Goal: Information Seeking & Learning: Learn about a topic

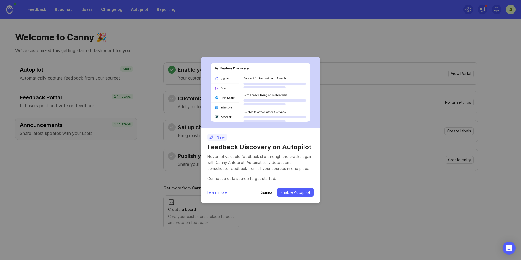
click at [265, 193] on p "Dismiss" at bounding box center [266, 192] width 13 height 5
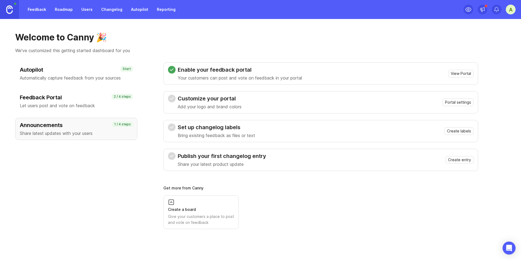
click at [264, 192] on div "Get more from Canny Create a board Give your customers a place to post and vote…" at bounding box center [320, 207] width 315 height 43
click at [515, 11] on div "A" at bounding box center [511, 10] width 10 height 10
click at [43, 9] on link "Feedback" at bounding box center [36, 10] width 25 height 10
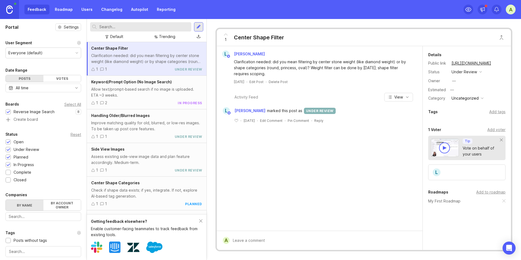
click at [156, 93] on div "Allow text/prompt-based search if no image is uploaded. ETA ~3 weeks." at bounding box center [146, 92] width 111 height 12
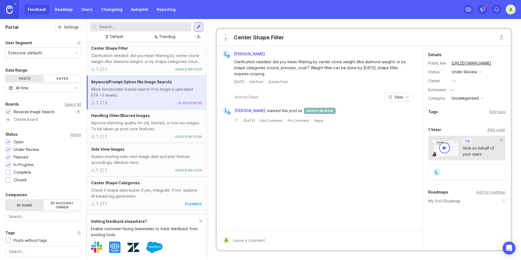
click at [152, 130] on div "Improve matching quality for old, blurred, or low-res images. To be taken up po…" at bounding box center [146, 126] width 111 height 12
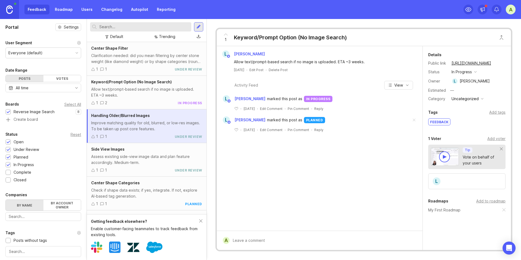
click at [154, 163] on div "Assess existing side-view image data and plan feature accordingly. Medium-term." at bounding box center [146, 160] width 111 height 12
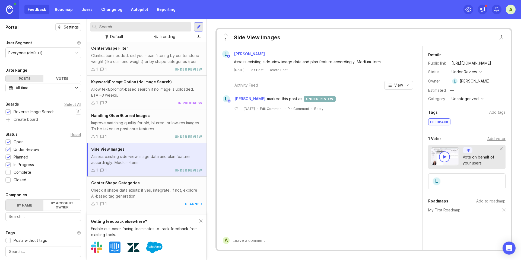
click at [152, 122] on div "Improve matching quality for old, blurred, or low-res images. To be taken up po…" at bounding box center [146, 126] width 111 height 12
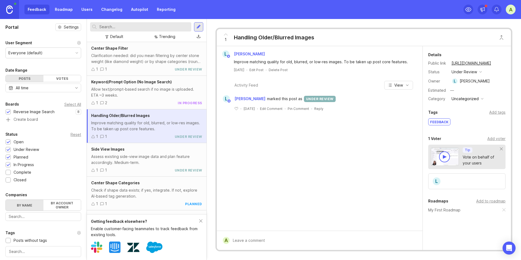
click at [141, 64] on div "Clarification needed: did you mean filtering by center stone weight (like diamo…" at bounding box center [146, 59] width 111 height 12
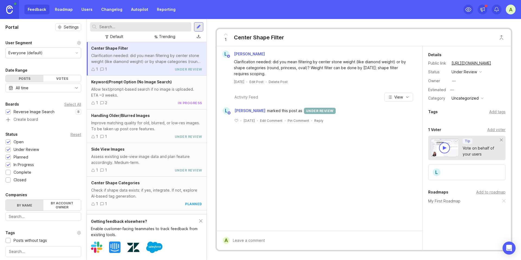
click at [131, 92] on div "Allow text/prompt-based search if no image is uploaded. ETA ~3 weeks." at bounding box center [146, 92] width 111 height 12
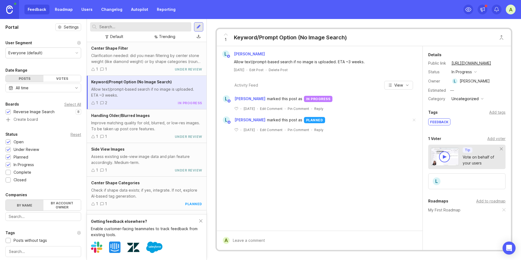
click at [143, 122] on div "Improve matching quality for old, blurred, or low-res images. To be taken up po…" at bounding box center [146, 126] width 111 height 12
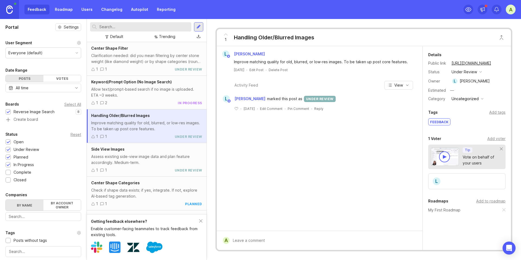
click at [134, 63] on div "Clarification needed: did you mean filtering by center stone weight (like diamo…" at bounding box center [146, 59] width 111 height 12
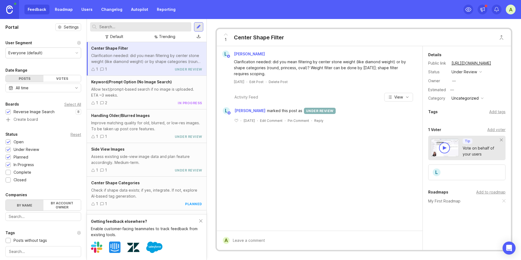
click at [159, 88] on div "Allow text/prompt-based search if no image is uploaded. ETA ~3 weeks." at bounding box center [146, 92] width 111 height 12
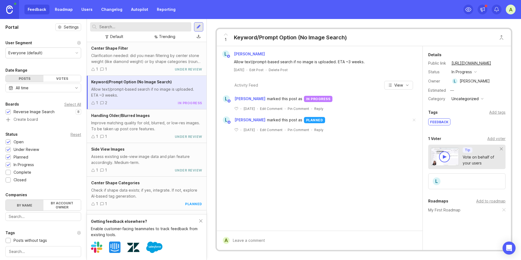
click at [146, 122] on div "Improve matching quality for old, blurred, or low-res images. To be taken up po…" at bounding box center [146, 126] width 111 height 12
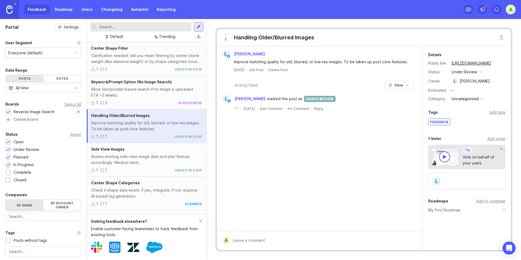
click at [153, 96] on div "Allow text/prompt-based search if no image is uploaded. ETA ~3 weeks." at bounding box center [146, 92] width 111 height 12
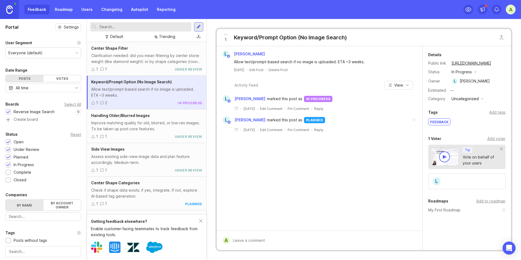
click at [150, 53] on div "Clarification needed: did you mean filtering by center stone weight (like diamo…" at bounding box center [146, 59] width 111 height 12
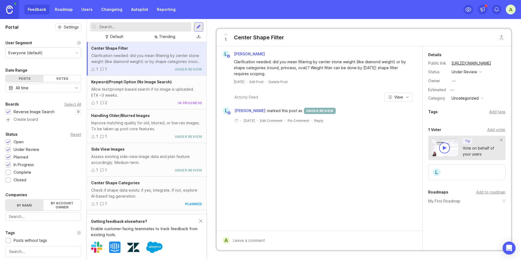
click at [148, 95] on div "Allow text/prompt-based search if no image is uploaded. ETA ~3 weeks." at bounding box center [146, 92] width 111 height 12
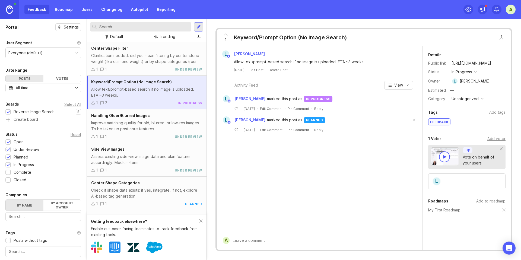
click at [147, 125] on div "Improve matching quality for old, blurred, or low-res images. To be taken up po…" at bounding box center [146, 126] width 111 height 12
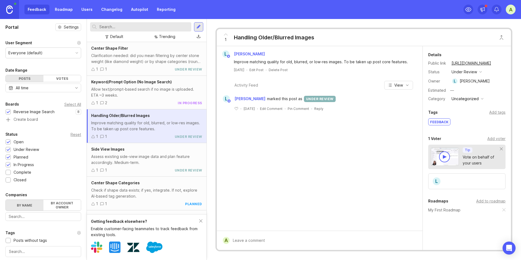
click at [143, 163] on div "Assess existing side-view image data and plan feature accordingly. Medium-term." at bounding box center [146, 160] width 111 height 12
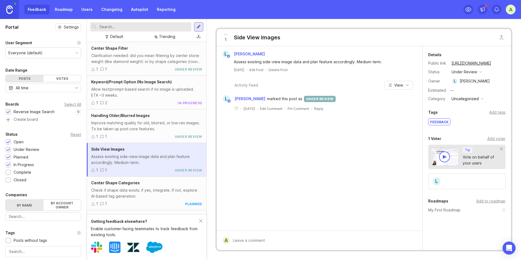
click at [141, 185] on div "Center Shape Categories" at bounding box center [146, 183] width 111 height 6
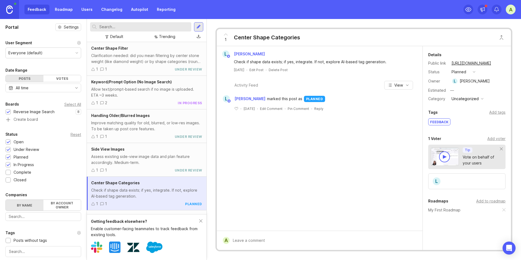
click at [146, 57] on div "Clarification needed: did you mean filtering by center stone weight (like diamo…" at bounding box center [146, 59] width 111 height 12
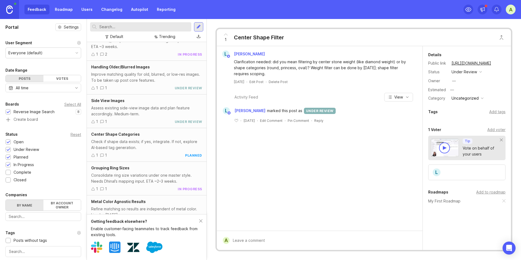
scroll to position [97, 0]
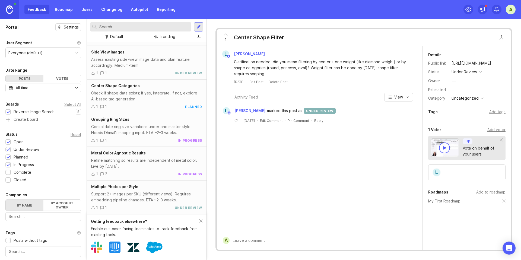
click at [136, 197] on div "Support 2+ images per SKU (different views). Requires embedding pipeline change…" at bounding box center [146, 197] width 111 height 12
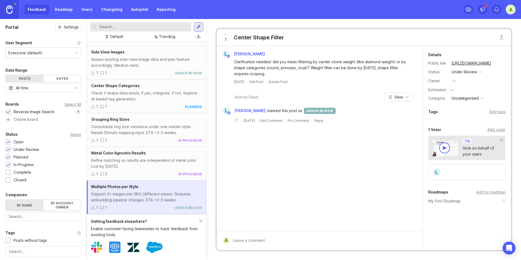
click at [142, 167] on div "Refine matching so results are independent of metal color. Live by [DATE]." at bounding box center [146, 163] width 111 height 12
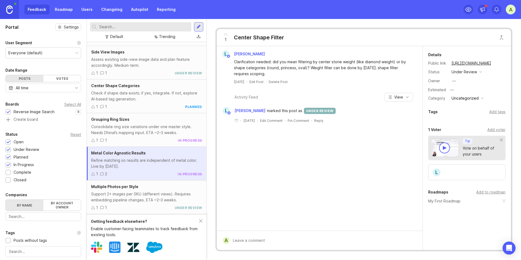
click at [138, 129] on div "Consolidate ring size variations under one master style. Needs Dhinal’s mapping…" at bounding box center [146, 130] width 111 height 12
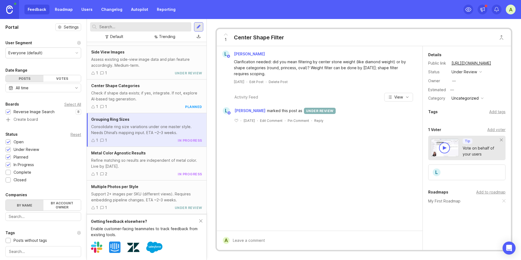
click at [136, 102] on div "Center Shape Categories Check if shape data exists; if yes, integrate. If not, …" at bounding box center [147, 97] width 120 height 34
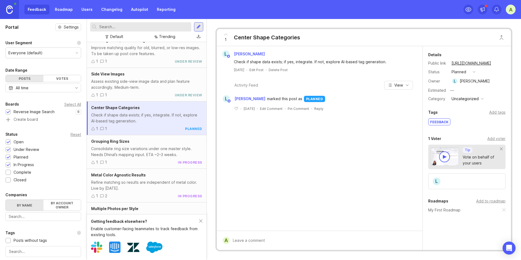
click at [138, 84] on div "Assess existing side-view image data and plan feature accordingly. Medium-term." at bounding box center [146, 84] width 111 height 12
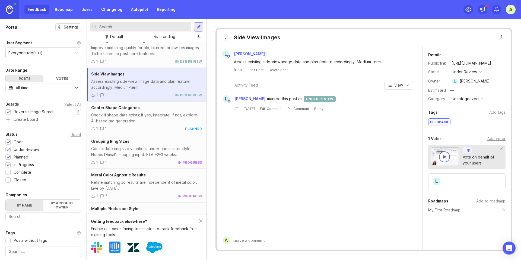
scroll to position [47, 0]
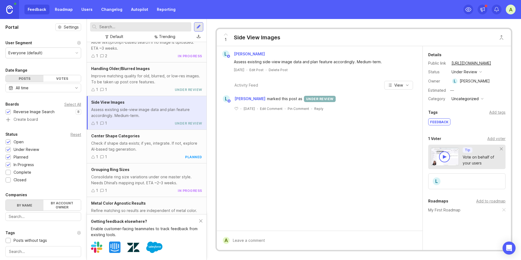
click at [138, 84] on div "Improve matching quality for old, blurred, or low-res images. To be taken up po…" at bounding box center [146, 79] width 111 height 12
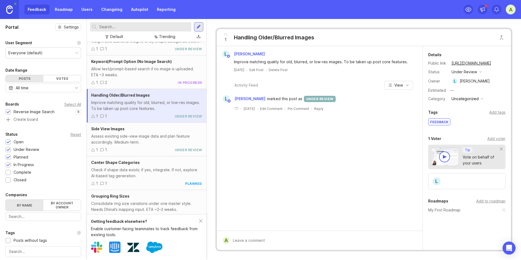
scroll to position [20, 0]
click at [138, 71] on div "Allow text/prompt-based search if no image is uploaded. ETA ~3 weeks." at bounding box center [146, 72] width 111 height 12
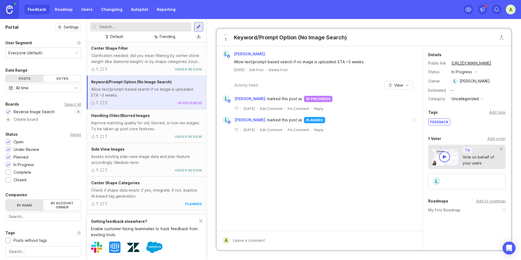
click at [144, 60] on div "Clarification needed: did you mean filtering by center stone weight (like diamo…" at bounding box center [146, 59] width 111 height 12
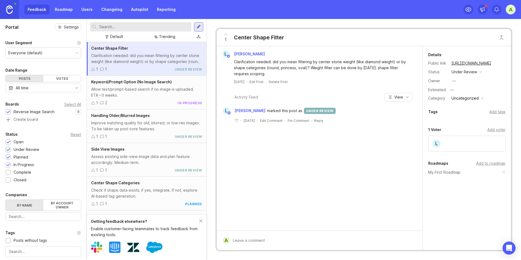
click at [342, 146] on div "L Lalit Vijay Clarification needed: did you mean filtering by center stone weig…" at bounding box center [320, 138] width 206 height 185
